Goal: Task Accomplishment & Management: Manage account settings

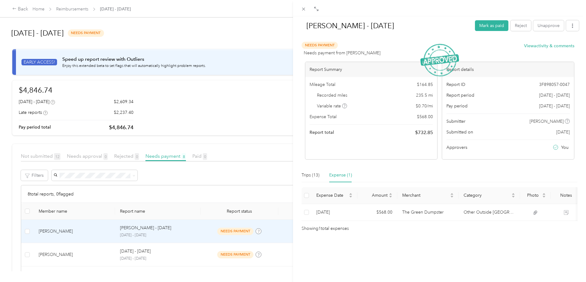
scroll to position [168, 0]
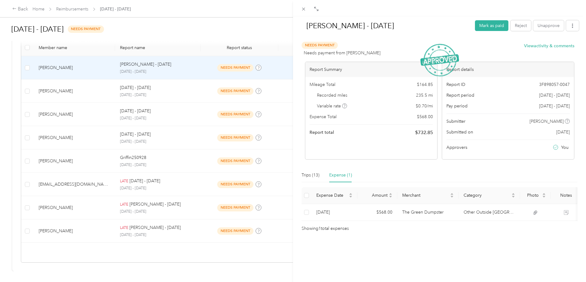
click at [11, 93] on div "[PERSON_NAME] - [DATE] [PERSON_NAME] as paid Reject Unapprove Needs Payment Nee…" at bounding box center [293, 141] width 586 height 282
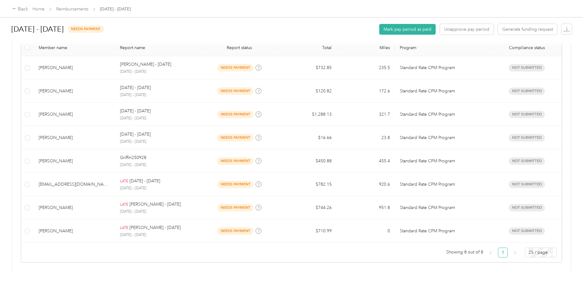
click at [56, 85] on div "[DATE] - [DATE] needs payment Mark pay period as paid Unapprove pay period Gene…" at bounding box center [291, 135] width 583 height 271
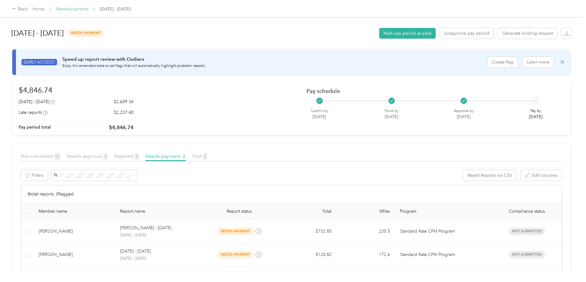
click at [88, 10] on link "Reimbursements" at bounding box center [72, 8] width 32 height 5
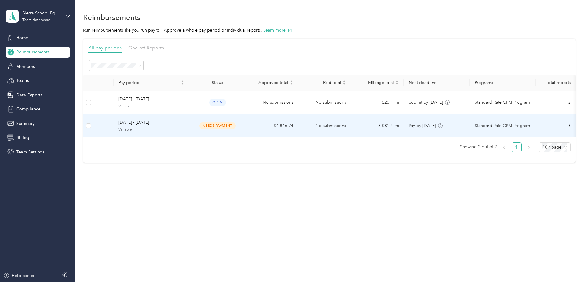
click at [184, 126] on div "[DATE] - [DATE] Variable" at bounding box center [151, 125] width 66 height 13
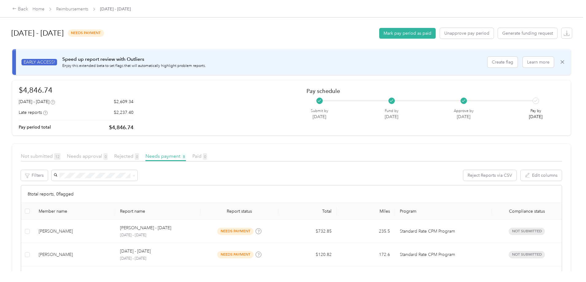
click at [108, 152] on div "Needs approval 0" at bounding box center [87, 156] width 41 height 8
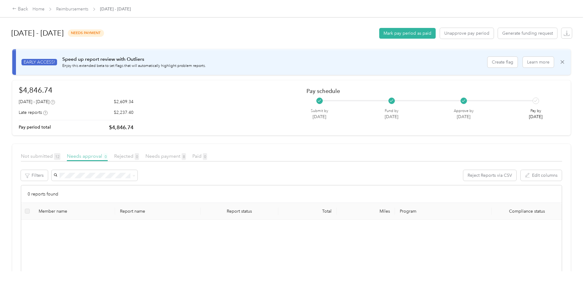
click at [108, 155] on span "Needs approval 0" at bounding box center [87, 156] width 41 height 6
